Goal: Information Seeking & Learning: Learn about a topic

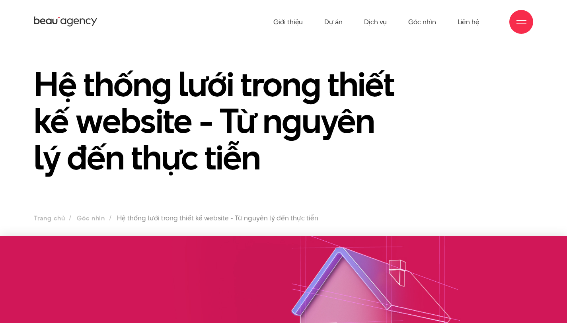
click at [61, 23] on icon at bounding box center [66, 22] width 64 height 12
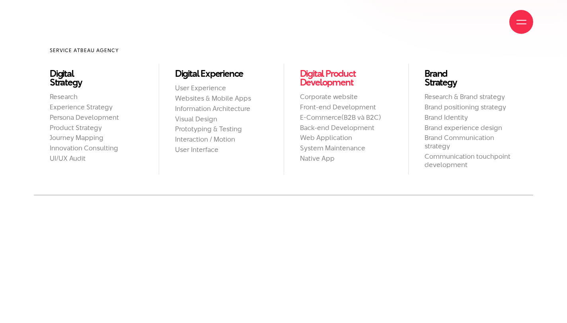
scroll to position [735, 0]
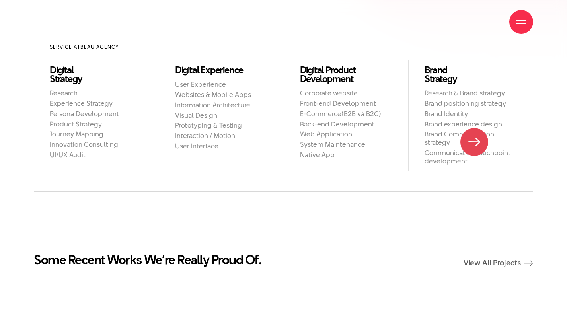
click at [474, 142] on h2 "Brand Communication strategy" at bounding box center [470, 138] width 93 height 17
